Goal: Transaction & Acquisition: Purchase product/service

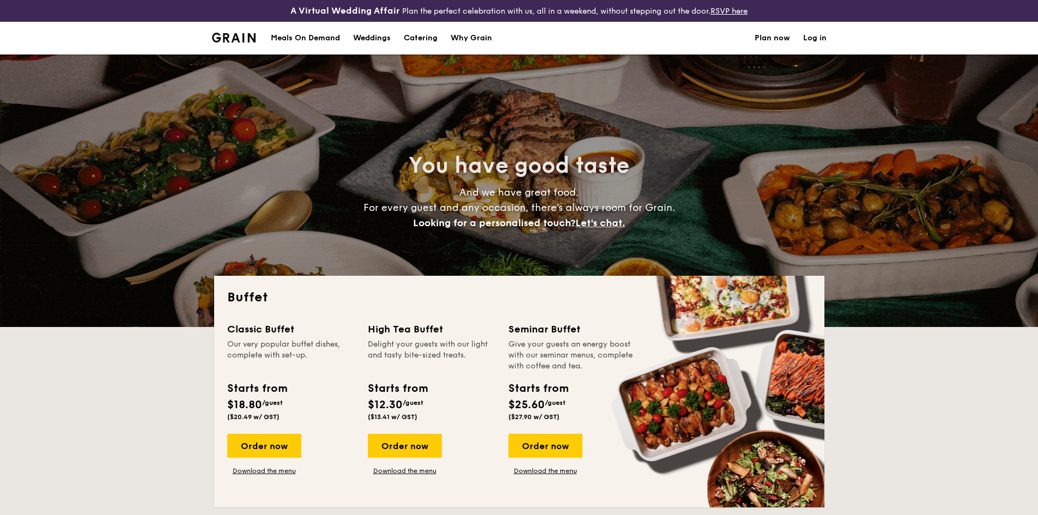
select select
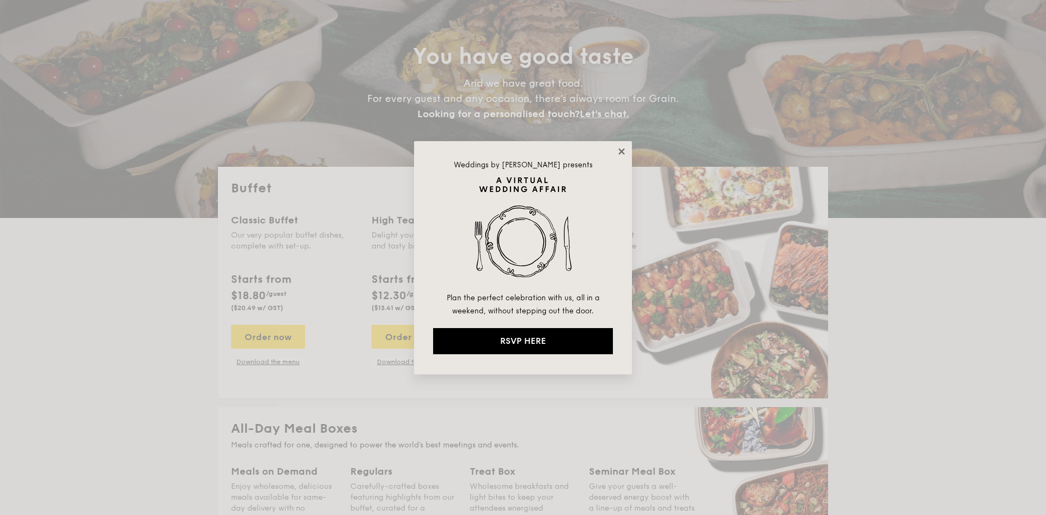
click at [619, 150] on icon at bounding box center [622, 152] width 10 height 10
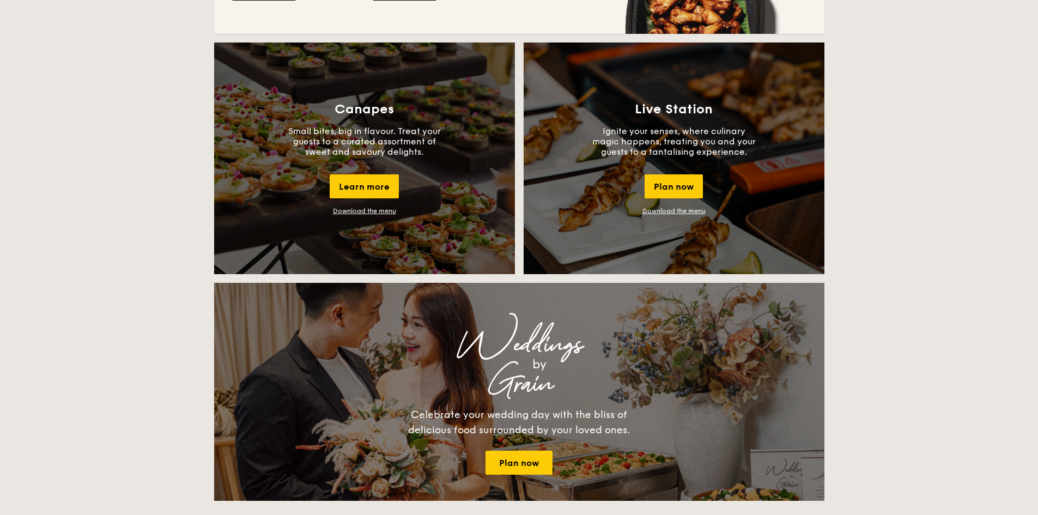
scroll to position [981, 0]
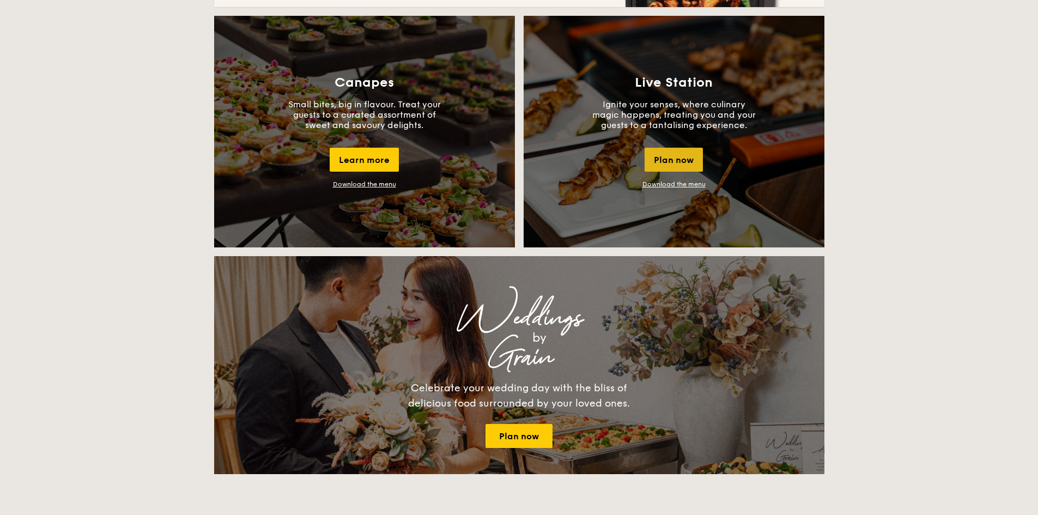
click at [655, 156] on div "Plan now" at bounding box center [674, 160] width 58 height 24
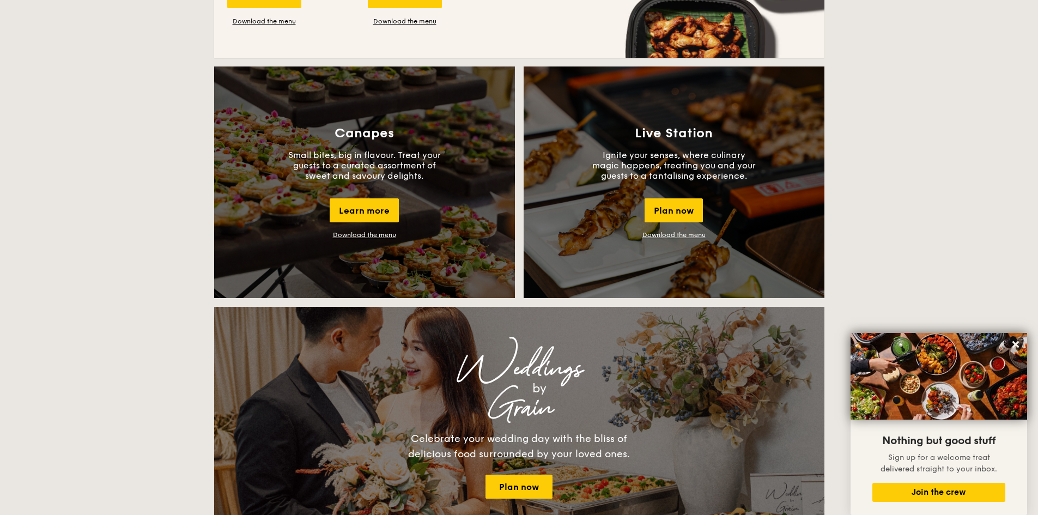
scroll to position [911, 0]
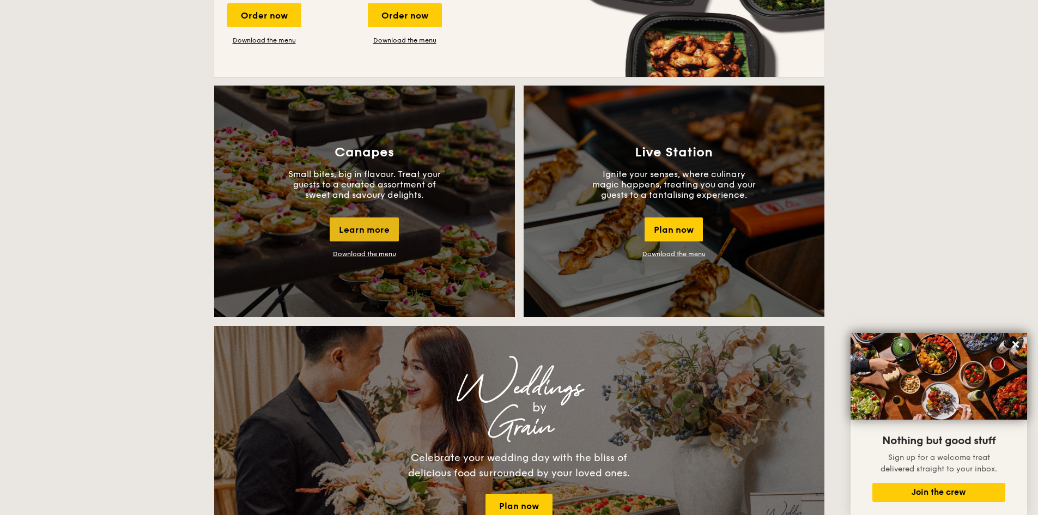
click at [375, 227] on div "Learn more" at bounding box center [364, 229] width 69 height 24
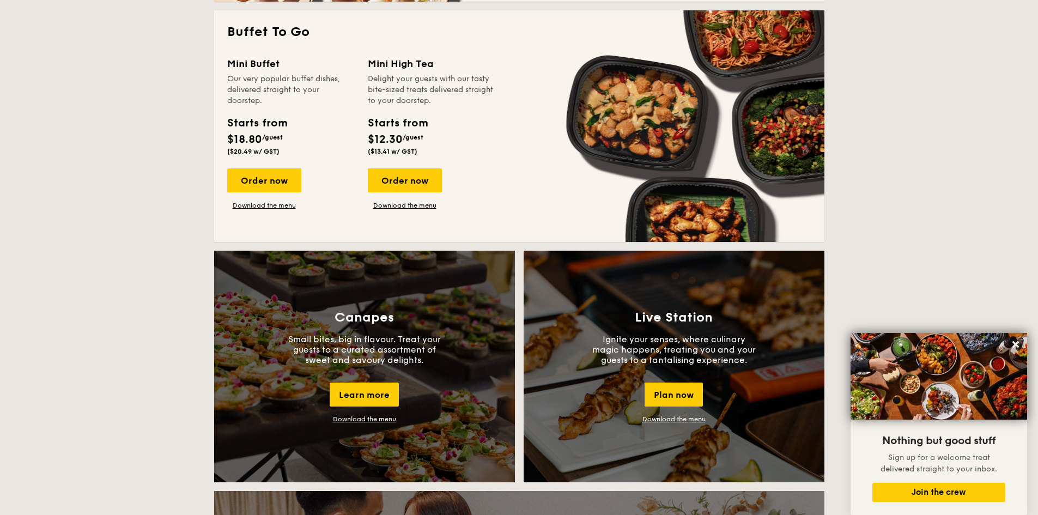
scroll to position [639, 0]
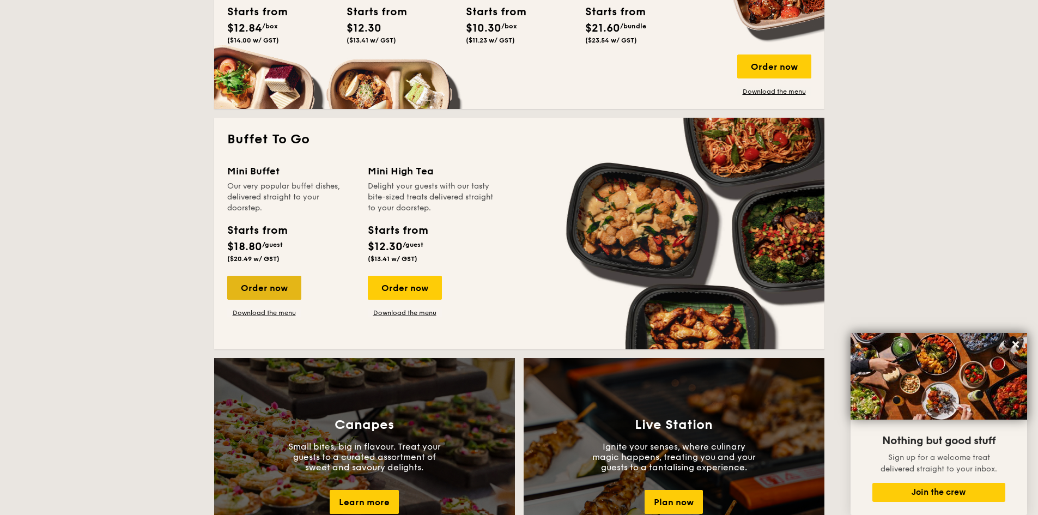
click at [281, 299] on div "Order now" at bounding box center [264, 288] width 74 height 24
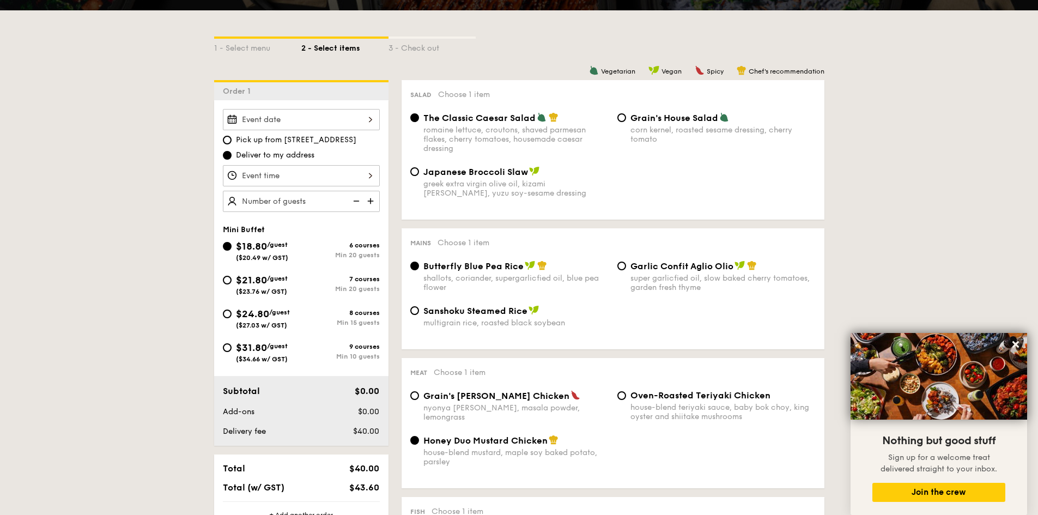
scroll to position [272, 0]
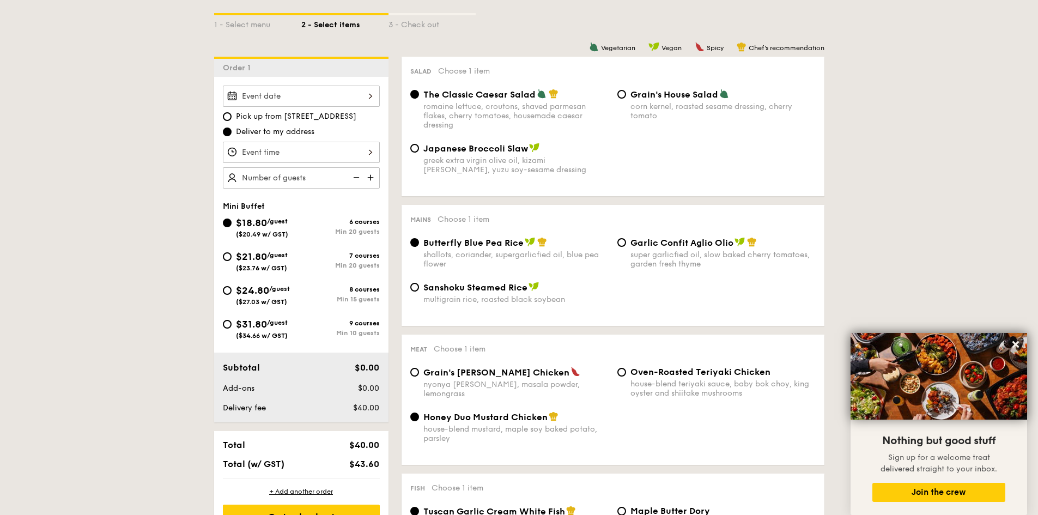
click at [237, 323] on span "$31.80" at bounding box center [251, 324] width 31 height 12
click at [232, 323] on input "$31.80 /guest ($34.66 w/ GST) 9 courses Min 10 guests" at bounding box center [227, 324] width 9 height 9
radio input "true"
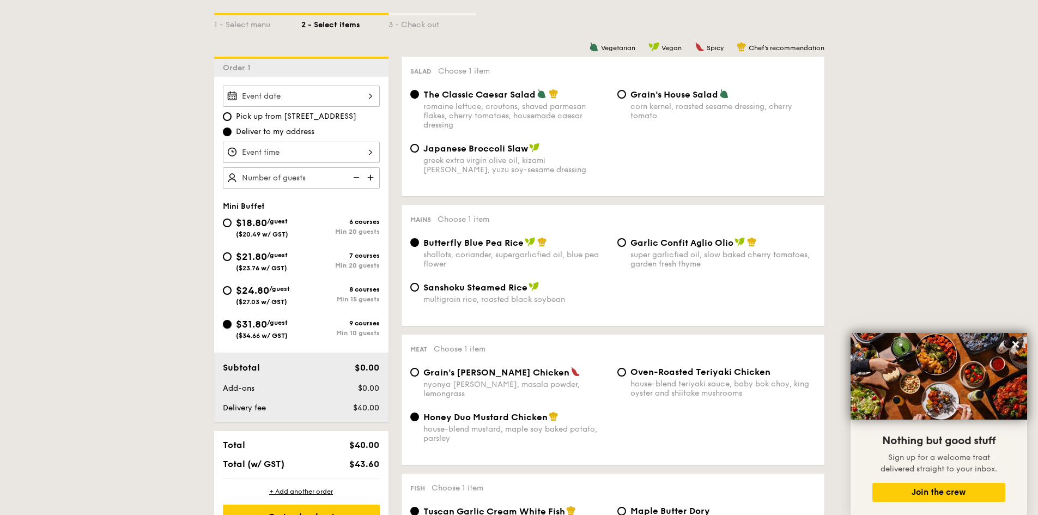
radio input "false"
radio input "true"
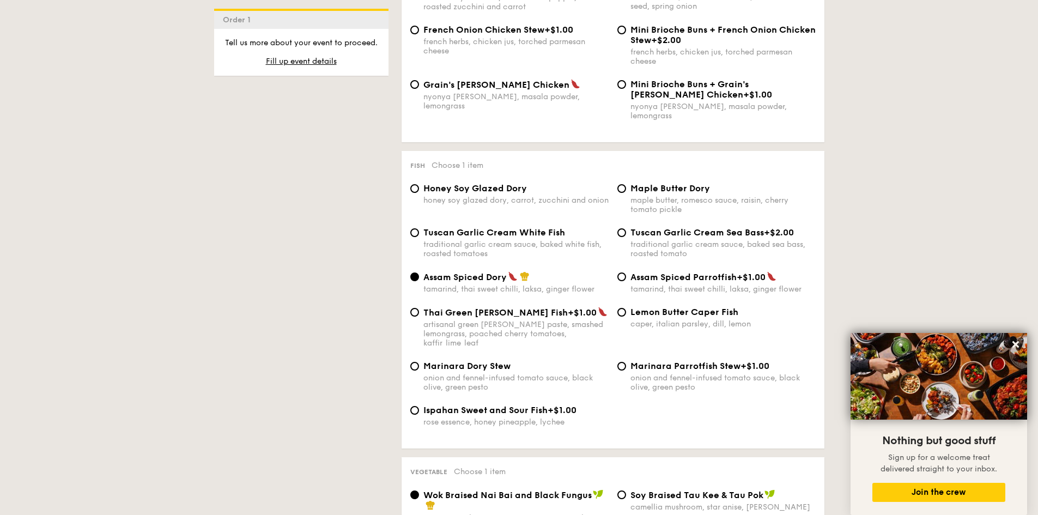
scroll to position [1199, 0]
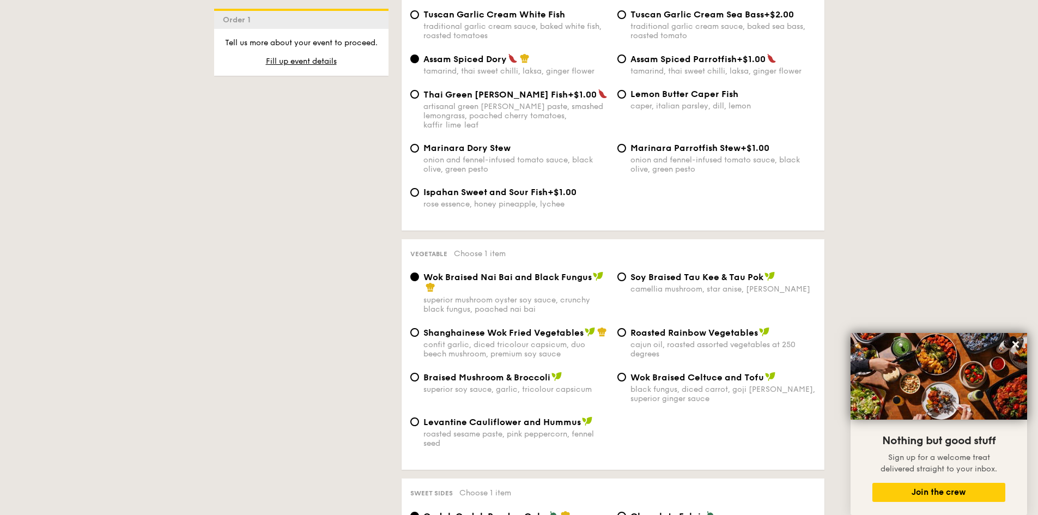
select select
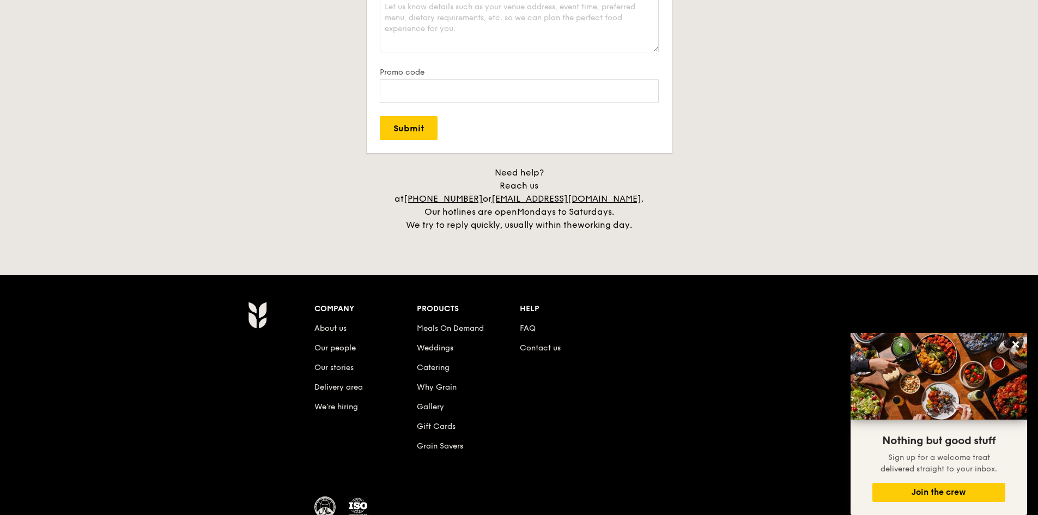
scroll to position [1612, 0]
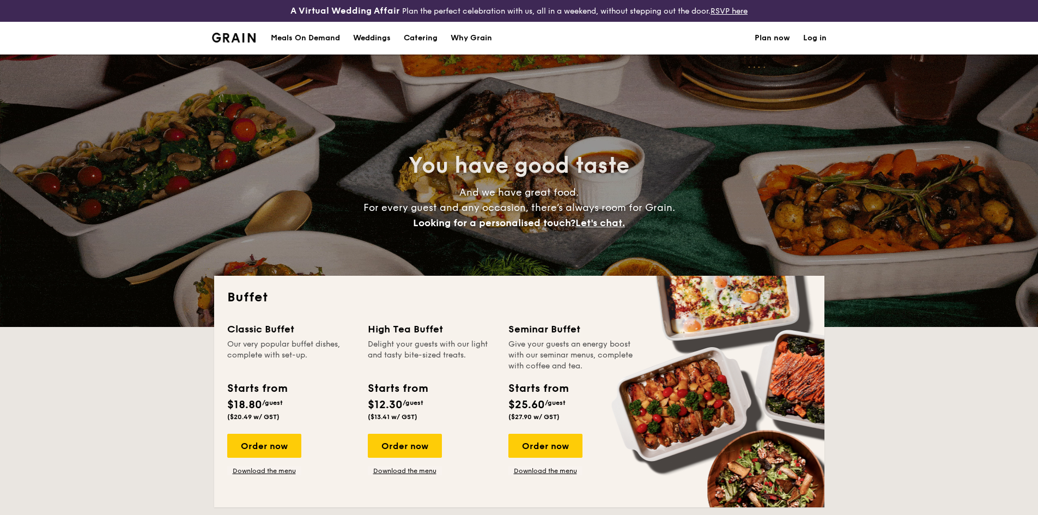
select select
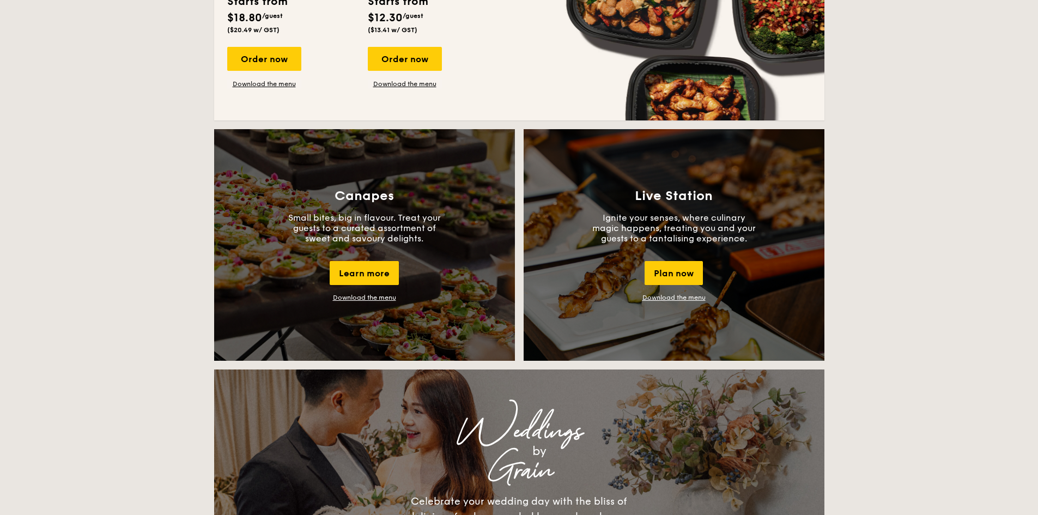
scroll to position [981, 0]
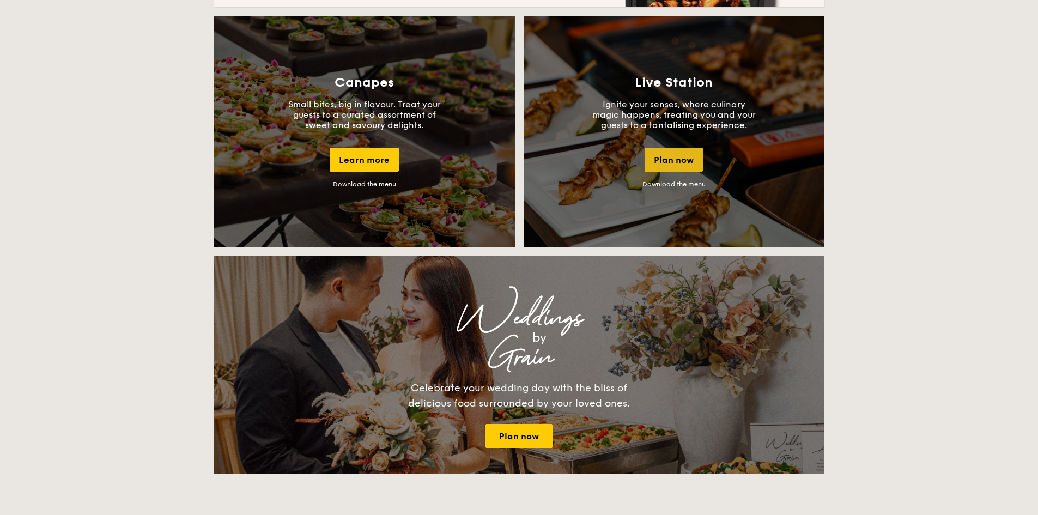
click at [673, 155] on div "Plan now" at bounding box center [674, 160] width 58 height 24
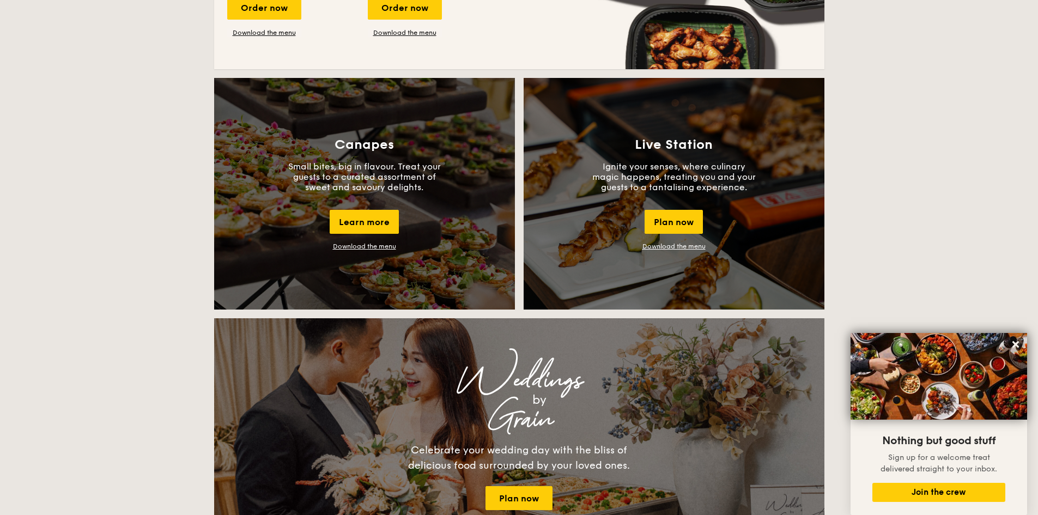
scroll to position [911, 0]
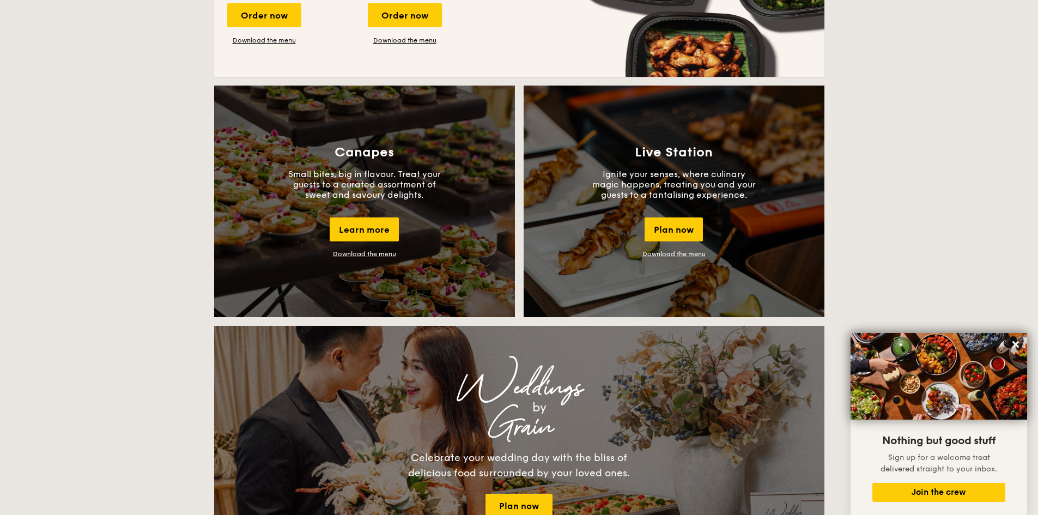
click at [685, 250] on div "Live Station Ignite your senses, where culinary magic happens, treating you and…" at bounding box center [674, 202] width 301 height 232
click at [689, 262] on div "Live Station Ignite your senses, where culinary magic happens, treating you and…" at bounding box center [674, 202] width 301 height 232
click at [693, 251] on link "Download the menu" at bounding box center [674, 254] width 63 height 8
